Goal: Information Seeking & Learning: Find specific page/section

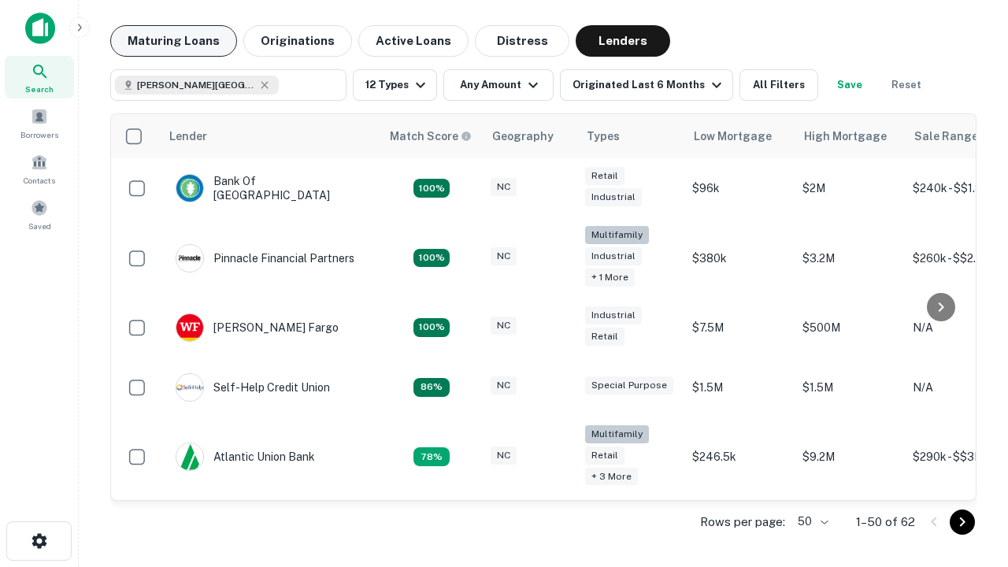
click at [173, 41] on button "Maturing Loans" at bounding box center [173, 40] width 127 height 31
